Goal: Task Accomplishment & Management: Manage account settings

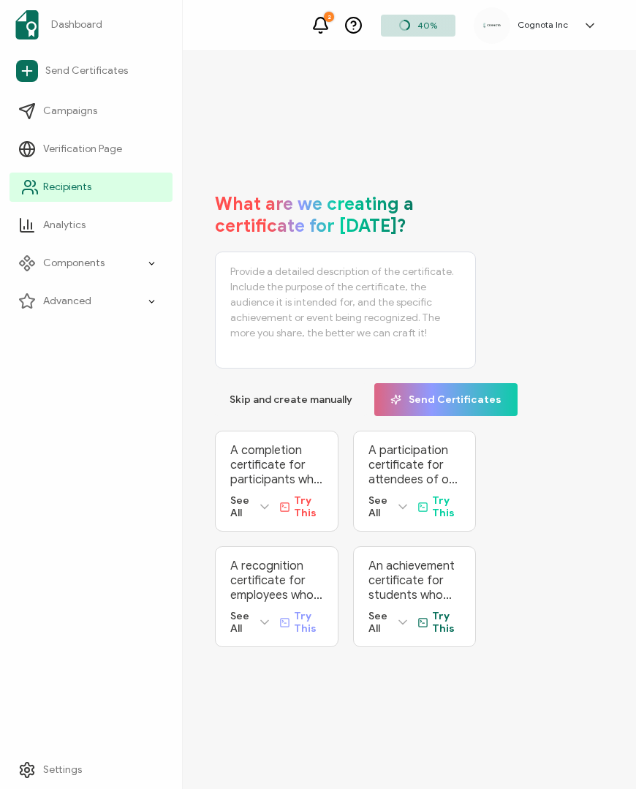
click at [73, 182] on span "Recipients" at bounding box center [67, 187] width 48 height 15
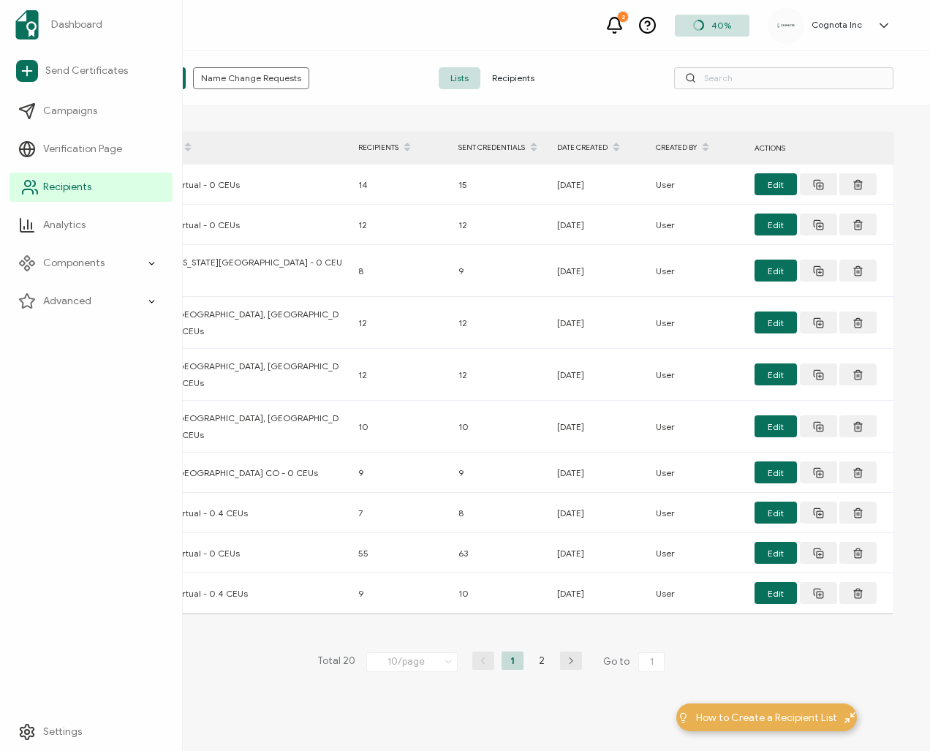
click at [57, 188] on span "Recipients" at bounding box center [67, 187] width 48 height 15
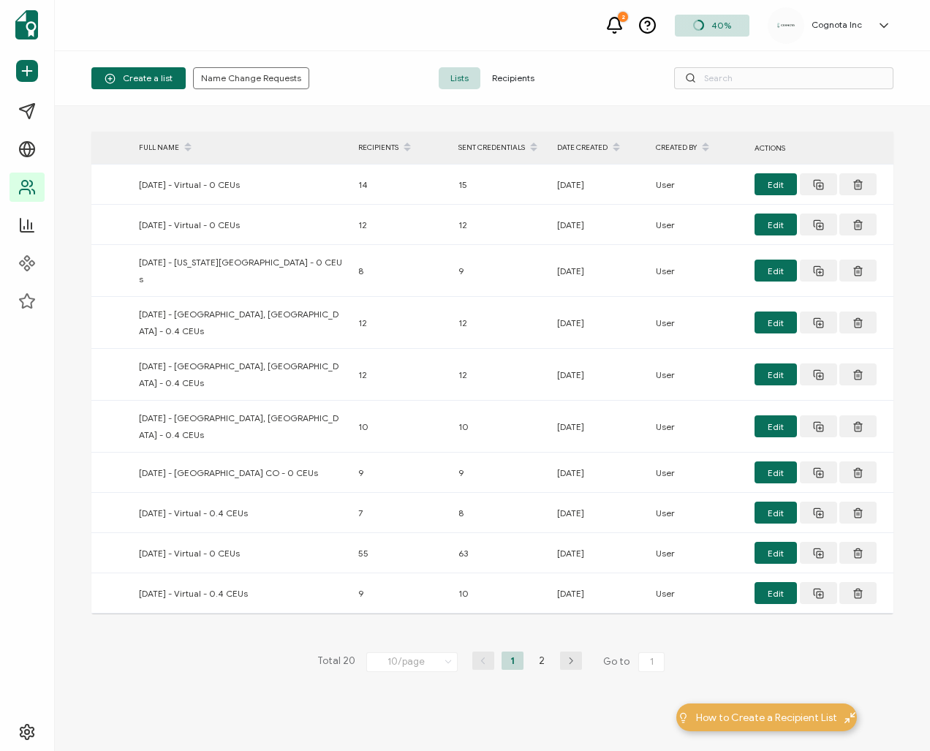
click at [477, 70] on span "Lists" at bounding box center [460, 78] width 42 height 22
click at [521, 81] on span "Recipients" at bounding box center [513, 78] width 66 height 22
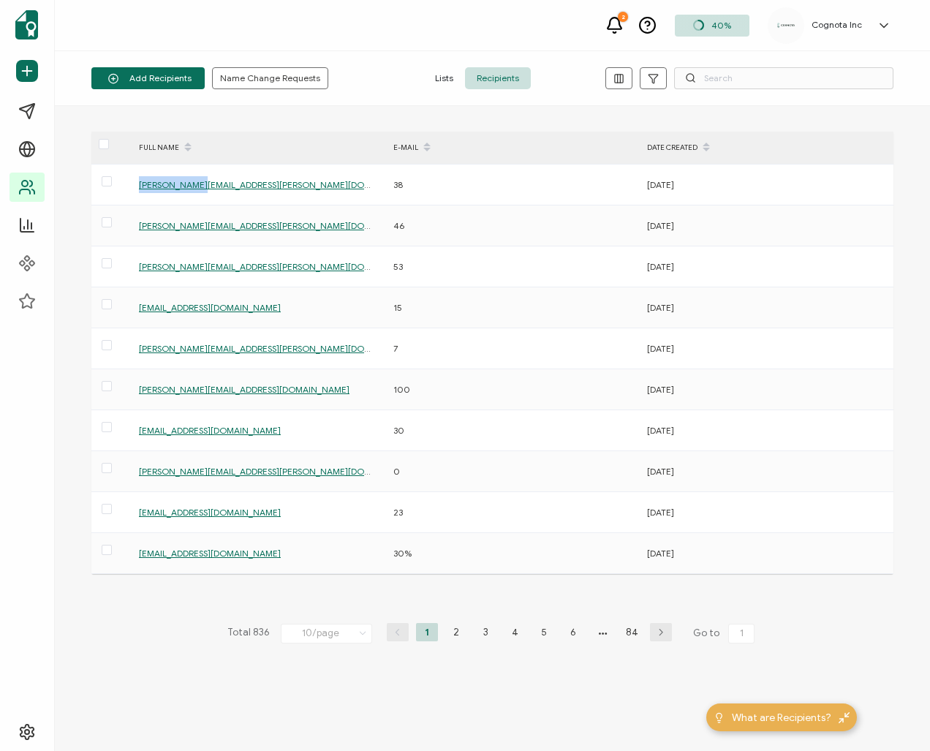
drag, startPoint x: 195, startPoint y: 184, endPoint x: 157, endPoint y: 147, distance: 52.7
click at [151, 143] on div "FULL NAME E-MAIL DATE CREATED [PERSON_NAME][EMAIL_ADDRESS][PERSON_NAME][DOMAIN_…" at bounding box center [492, 353] width 802 height 442
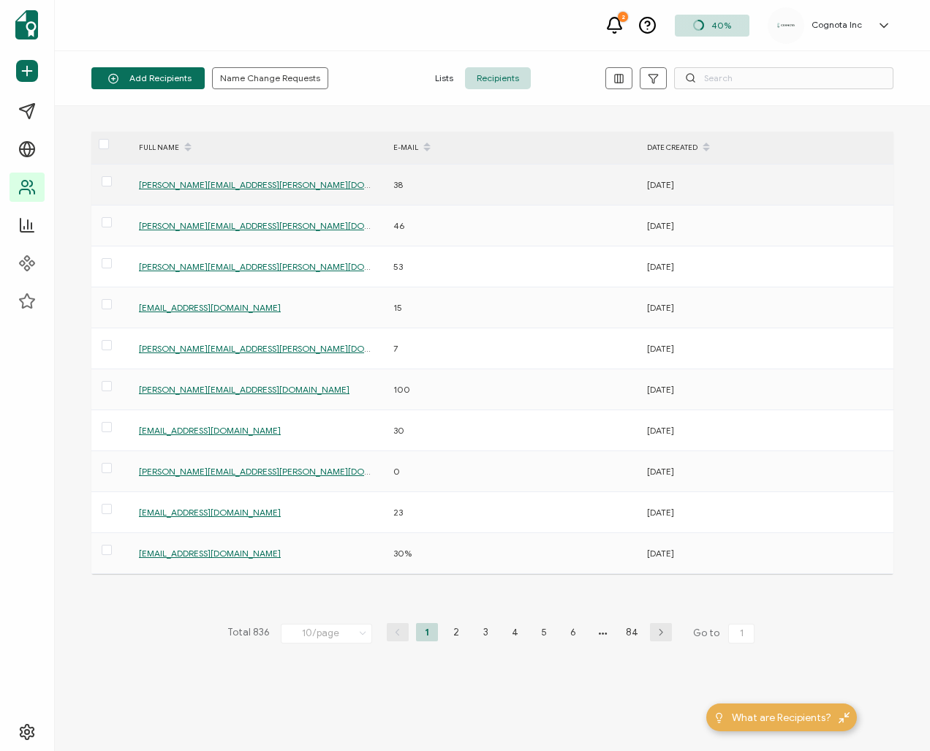
click at [217, 186] on span "[PERSON_NAME][EMAIL_ADDRESS][PERSON_NAME][DOMAIN_NAME]" at bounding box center [278, 184] width 279 height 11
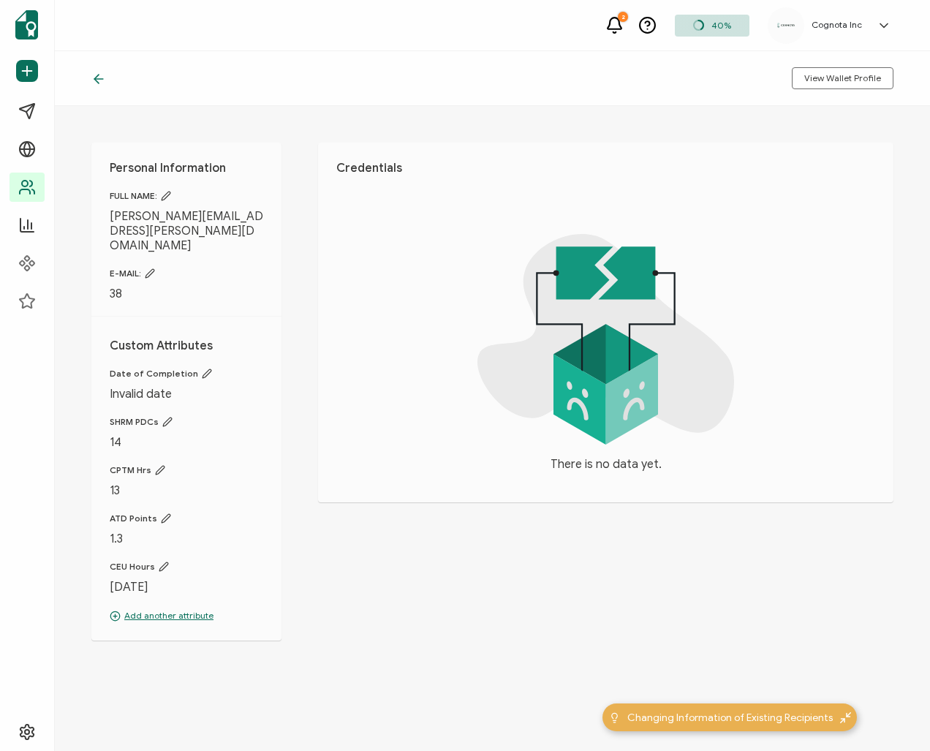
click at [106, 78] on div at bounding box center [102, 78] width 22 height 15
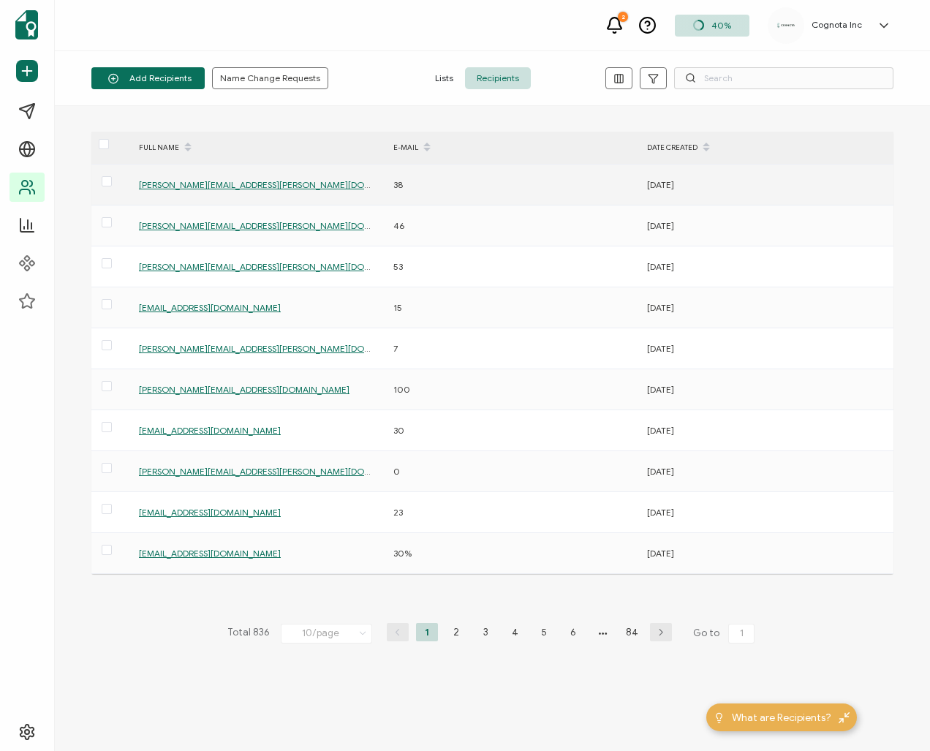
drag, startPoint x: 106, startPoint y: 184, endPoint x: 306, endPoint y: 191, distance: 200.5
click at [106, 184] on span at bounding box center [107, 181] width 10 height 10
click at [112, 176] on input "checkbox" at bounding box center [112, 176] width 0 height 0
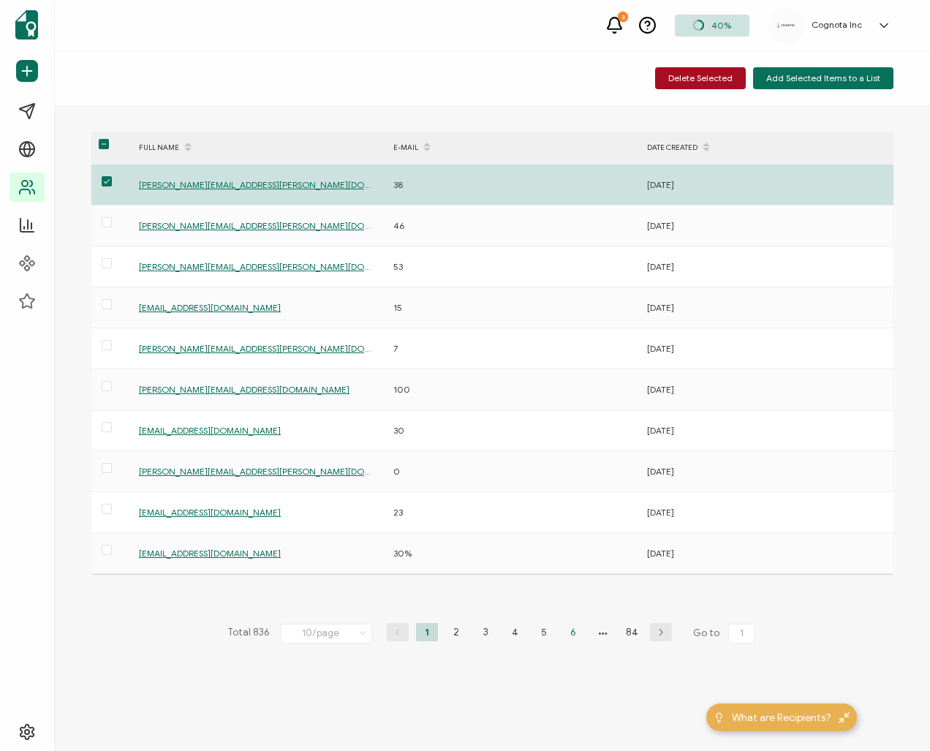
click at [575, 623] on li "6" at bounding box center [573, 632] width 22 height 18
